Goal: Information Seeking & Learning: Learn about a topic

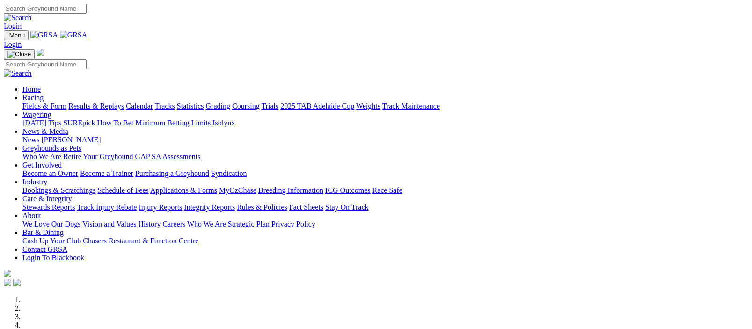
click at [88, 37] on img at bounding box center [74, 35] width 28 height 8
click at [88, 36] on img at bounding box center [74, 35] width 28 height 8
click at [44, 94] on link "Racing" at bounding box center [32, 98] width 21 height 8
click at [111, 102] on link "Results & Replays" at bounding box center [96, 106] width 56 height 8
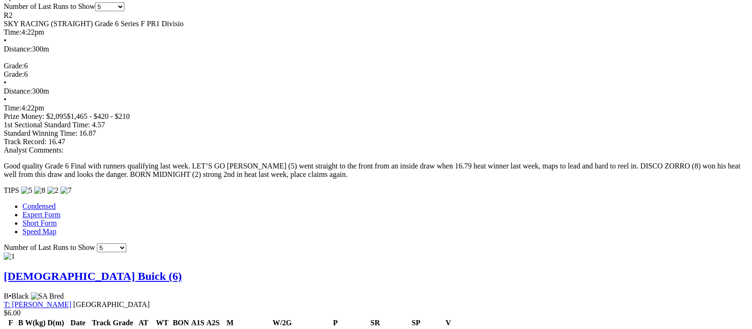
scroll to position [686, 0]
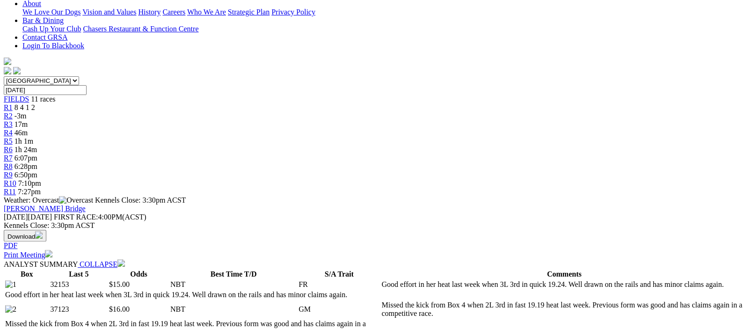
scroll to position [457, 0]
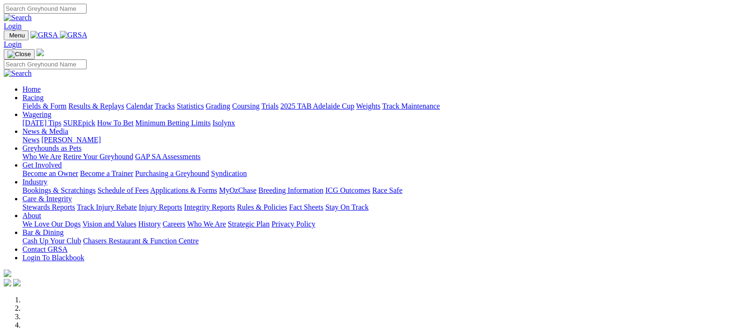
click at [38, 102] on link "Fields & Form" at bounding box center [44, 106] width 44 height 8
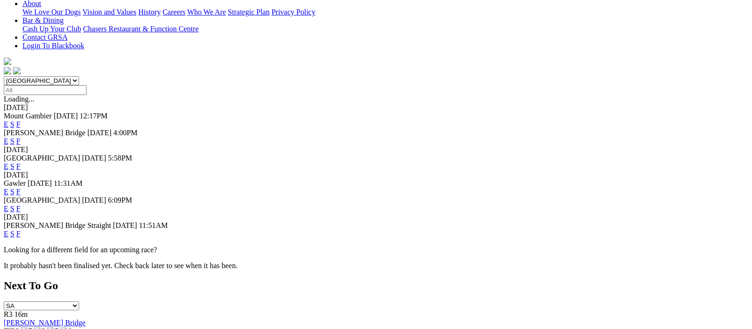
scroll to position [457, 0]
